Goal: Information Seeking & Learning: Learn about a topic

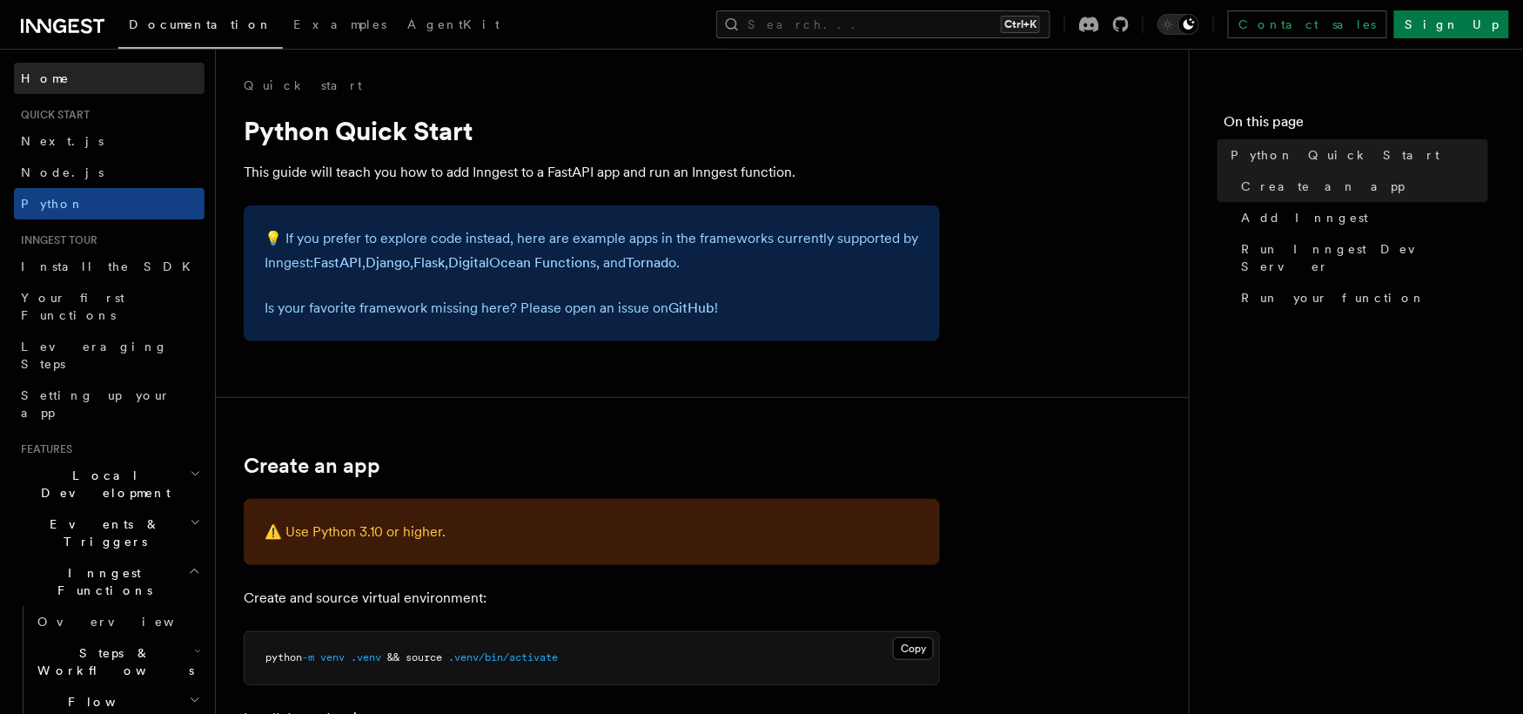
click at [61, 77] on link "Home" at bounding box center [109, 78] width 191 height 31
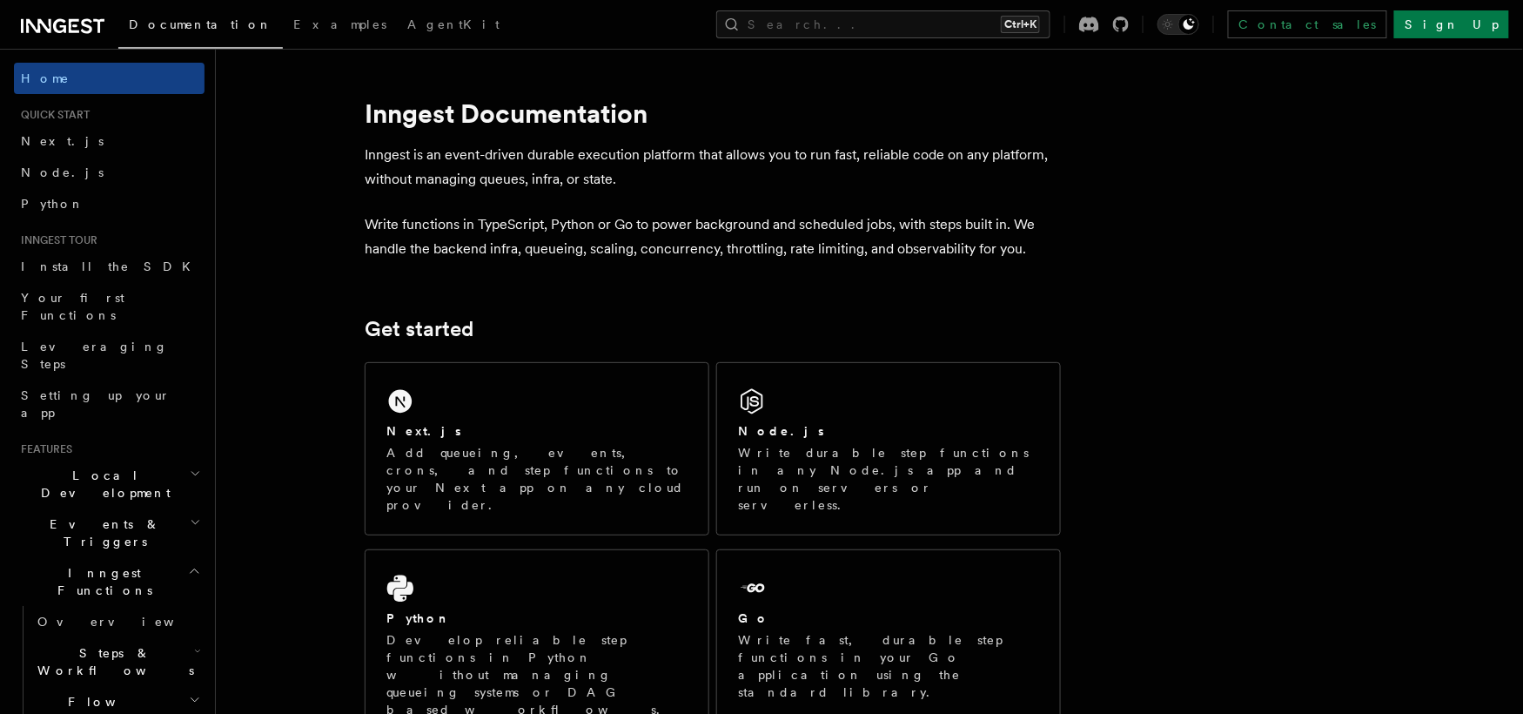
click at [406, 109] on h1 "Inngest Documentation" at bounding box center [713, 113] width 696 height 31
click at [419, 103] on h1 "Inngest Documentation" at bounding box center [713, 113] width 696 height 31
click at [428, 119] on h1 "Inngest Documentation" at bounding box center [713, 113] width 696 height 31
copy h1 "Inngest"
